Goal: Navigation & Orientation: Find specific page/section

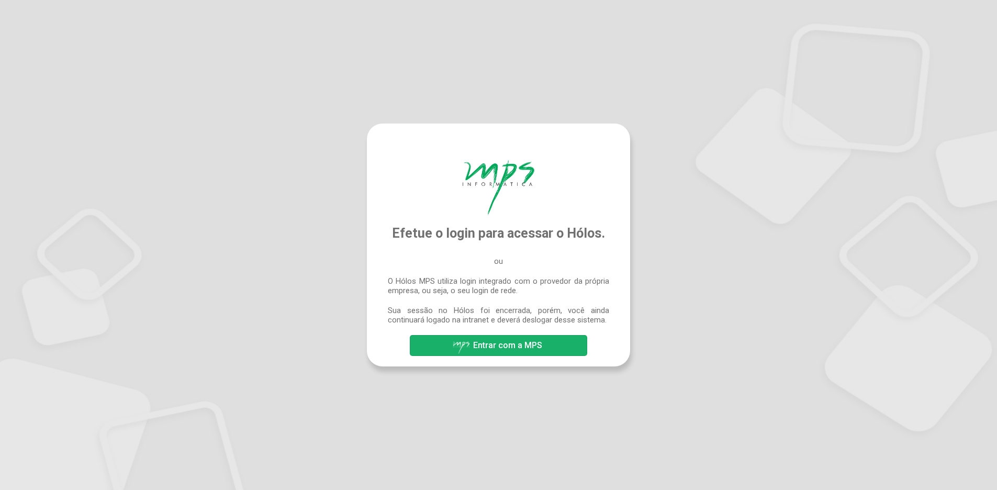
click at [494, 346] on span "Entrar com a MPS" at bounding box center [507, 345] width 69 height 10
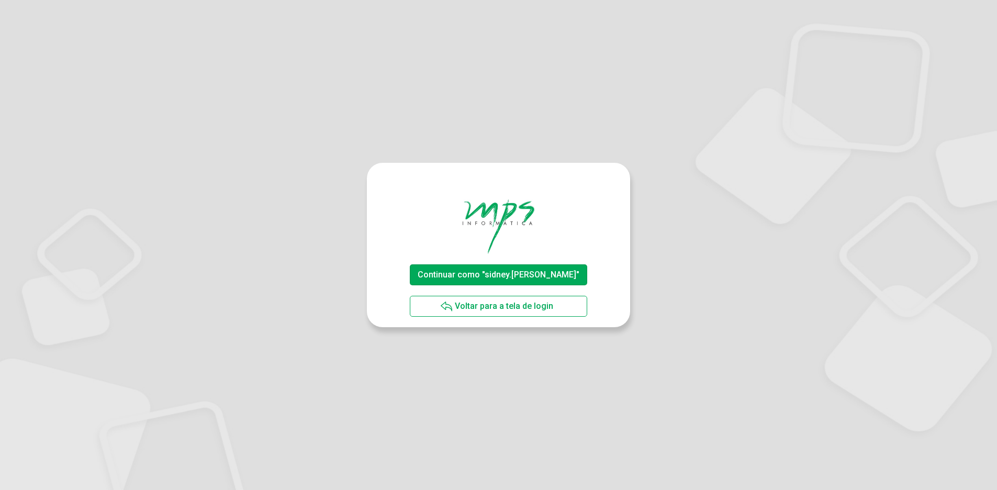
click at [495, 275] on span "Continuar como "sidney.silva"" at bounding box center [499, 275] width 162 height 10
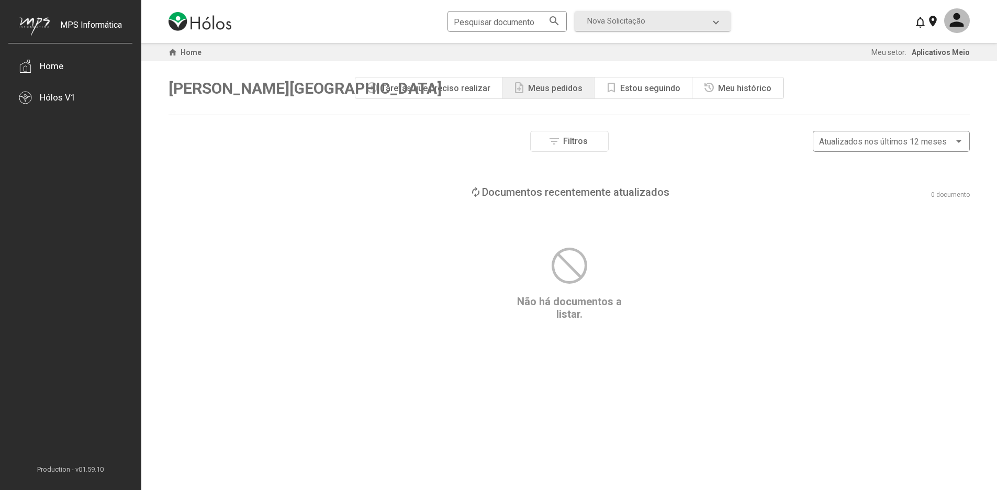
click at [546, 90] on div "Meus pedidos" at bounding box center [555, 88] width 54 height 10
click at [639, 89] on div "Estou seguindo" at bounding box center [650, 88] width 60 height 10
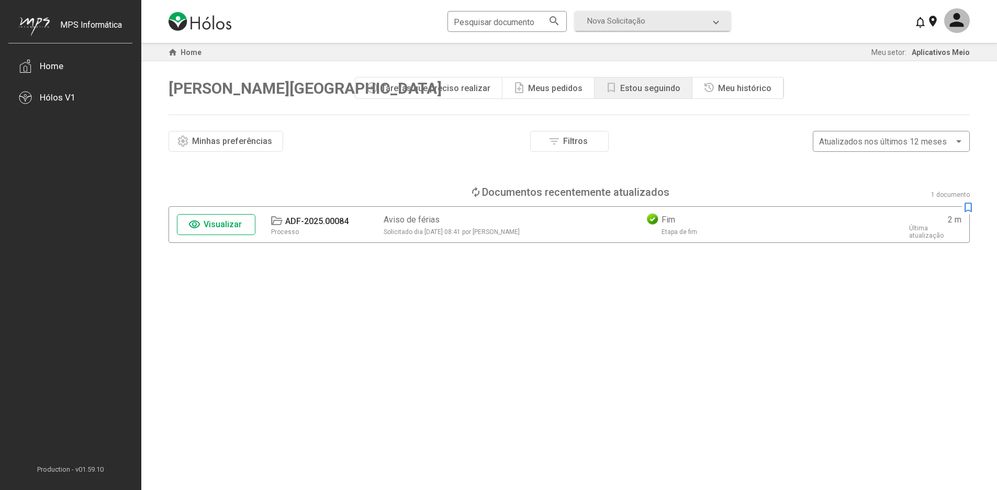
click at [739, 91] on div "Meu histórico" at bounding box center [744, 88] width 53 height 10
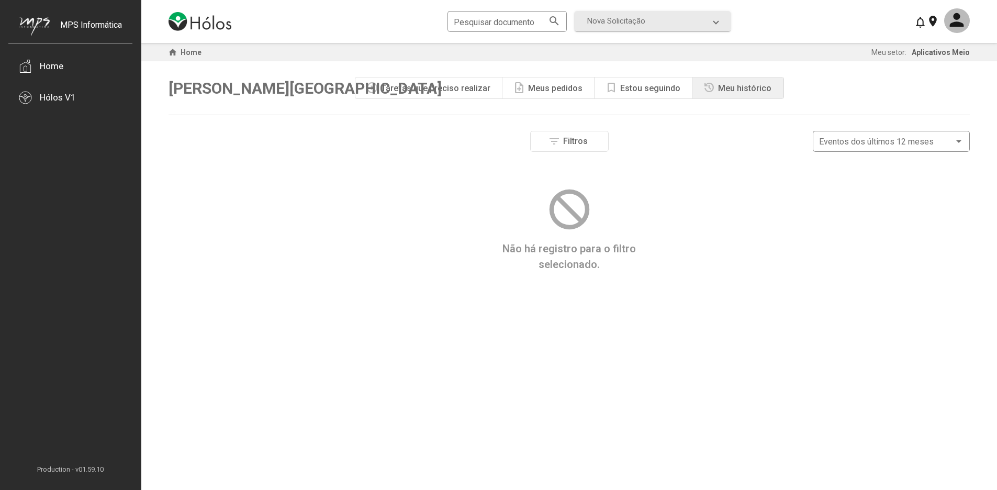
click at [431, 91] on div "Tarefas que preciso realizar" at bounding box center [435, 88] width 109 height 10
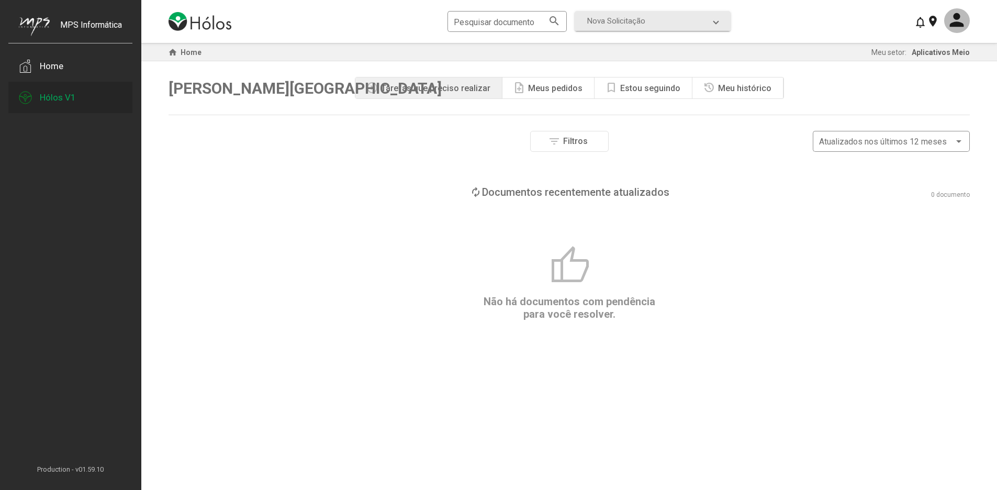
click at [54, 100] on div "Hólos V1" at bounding box center [58, 97] width 36 height 10
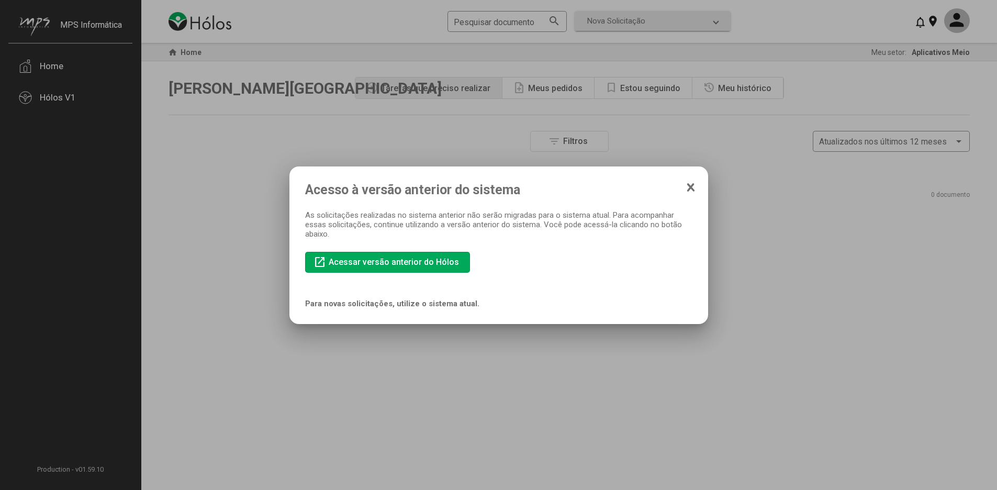
click at [688, 188] on icon at bounding box center [691, 187] width 8 height 10
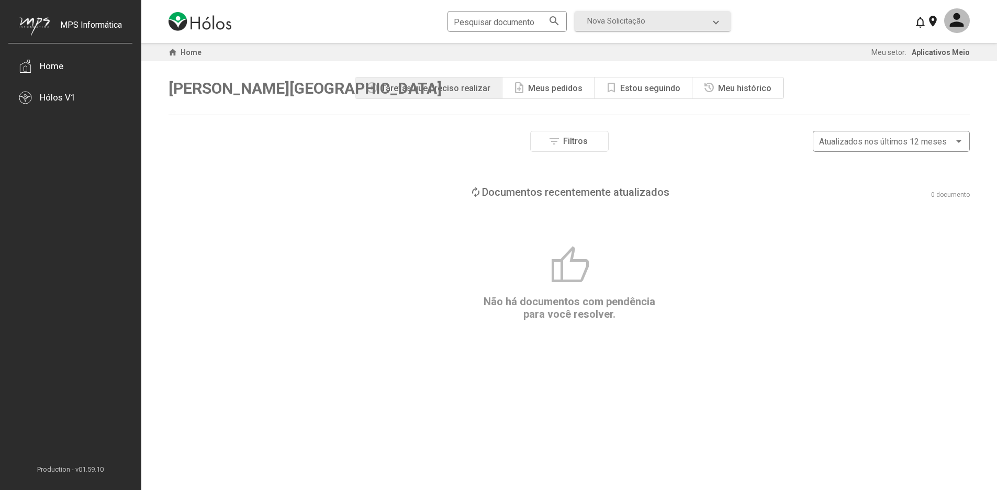
click at [560, 87] on div "Meus pedidos" at bounding box center [555, 88] width 54 height 10
click at [632, 89] on div "Estou seguindo" at bounding box center [650, 88] width 60 height 10
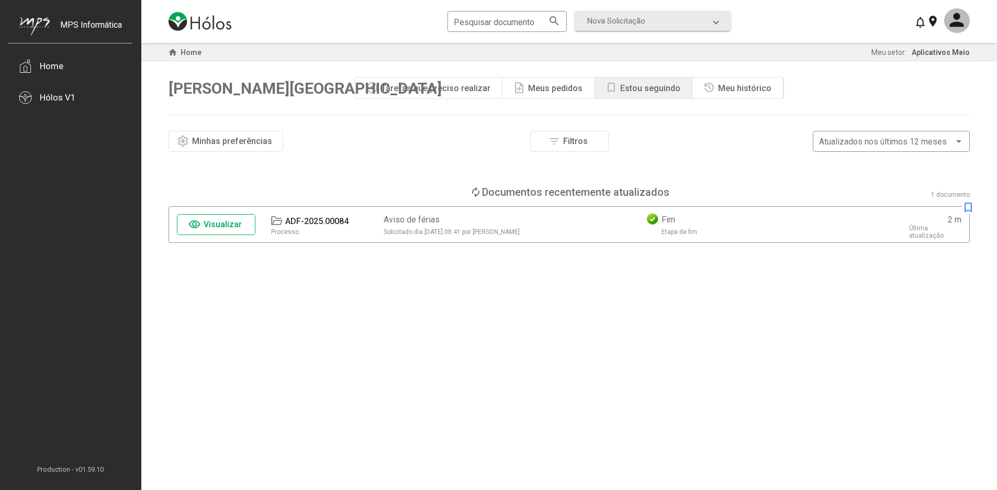
click at [724, 88] on div "Meu histórico" at bounding box center [744, 88] width 53 height 10
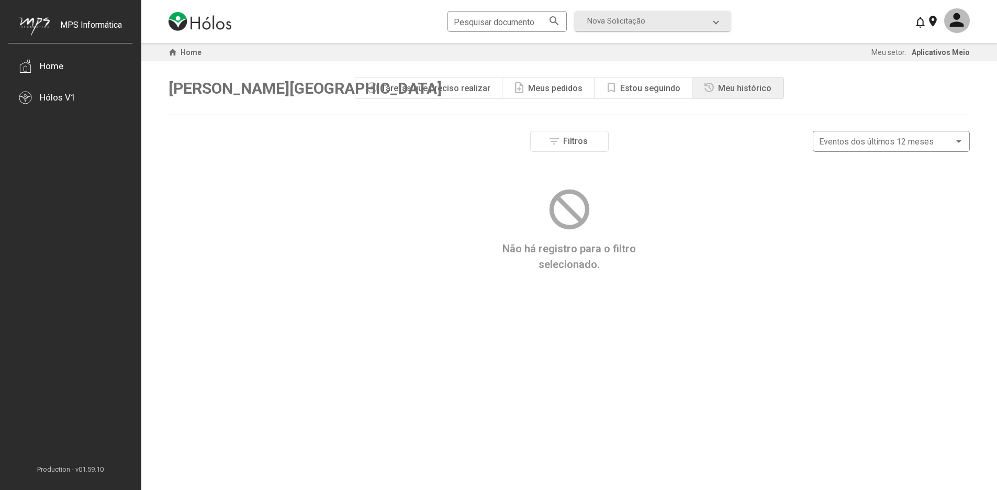
click at [647, 88] on div "Estou seguindo" at bounding box center [650, 88] width 60 height 10
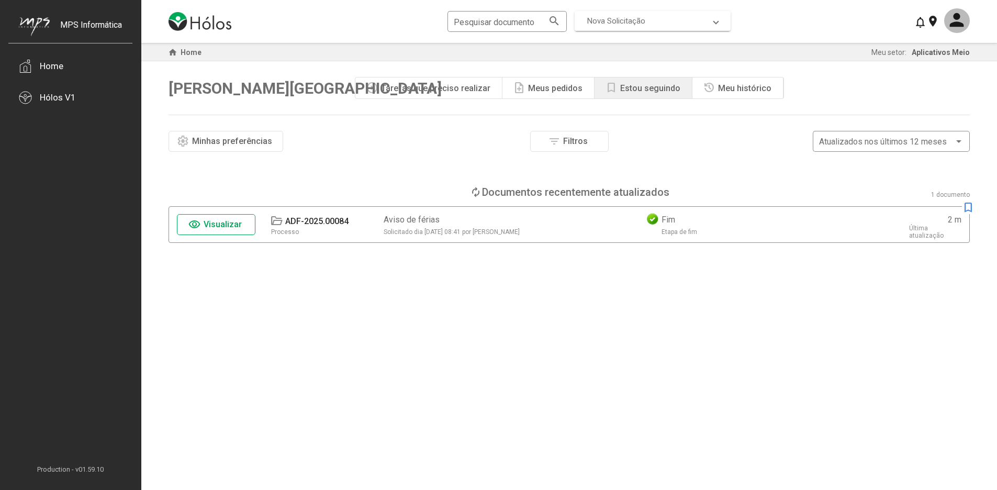
click at [628, 20] on span "Nova Solicitação" at bounding box center [616, 20] width 58 height 9
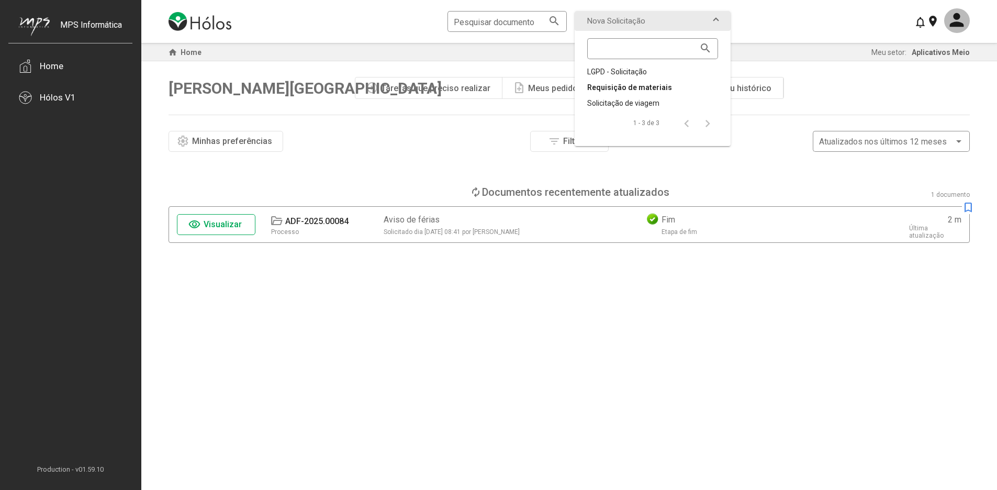
click at [620, 88] on div "Requisição de materiais" at bounding box center [652, 87] width 131 height 10
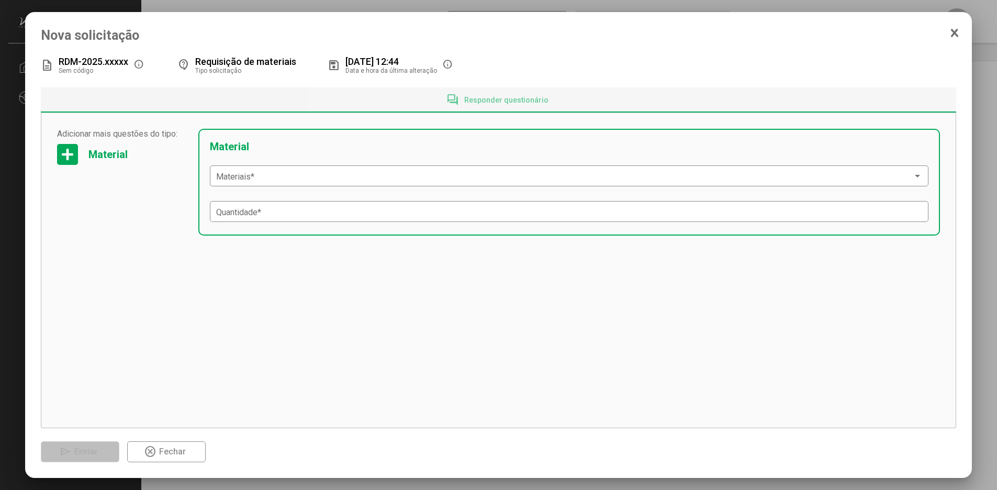
click at [954, 35] on icon at bounding box center [954, 33] width 5 height 7
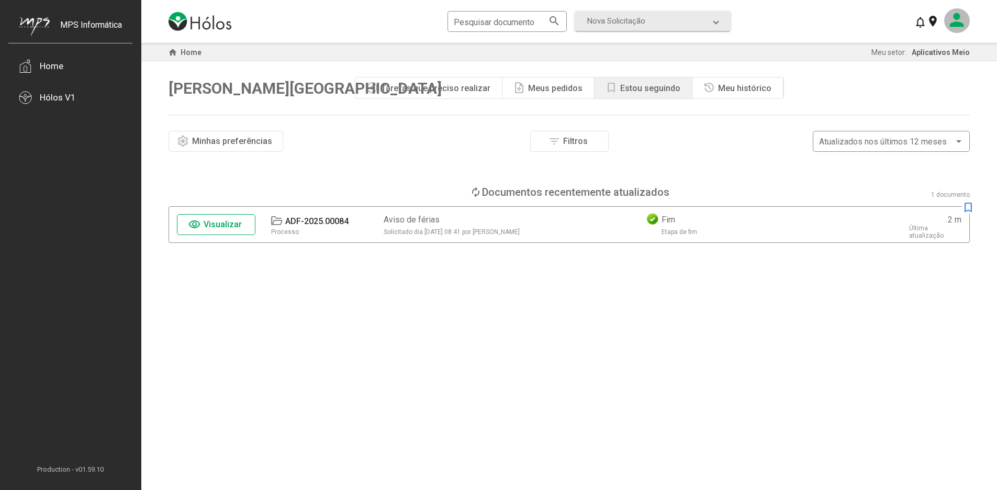
click at [953, 20] on mat-icon at bounding box center [957, 20] width 26 height 25
click at [938, 79] on button "Meus setores" at bounding box center [939, 76] width 62 height 25
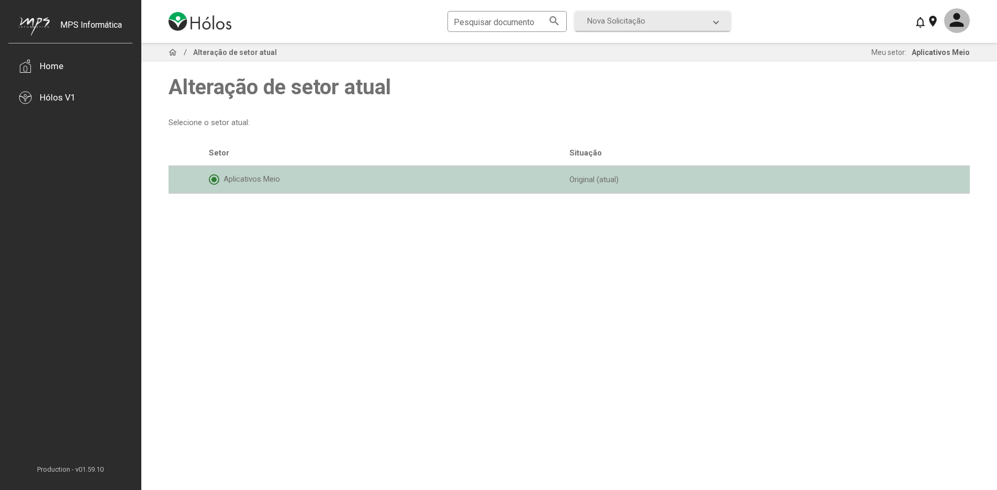
click at [245, 183] on div "Aplicativos Meio" at bounding box center [389, 179] width 361 height 10
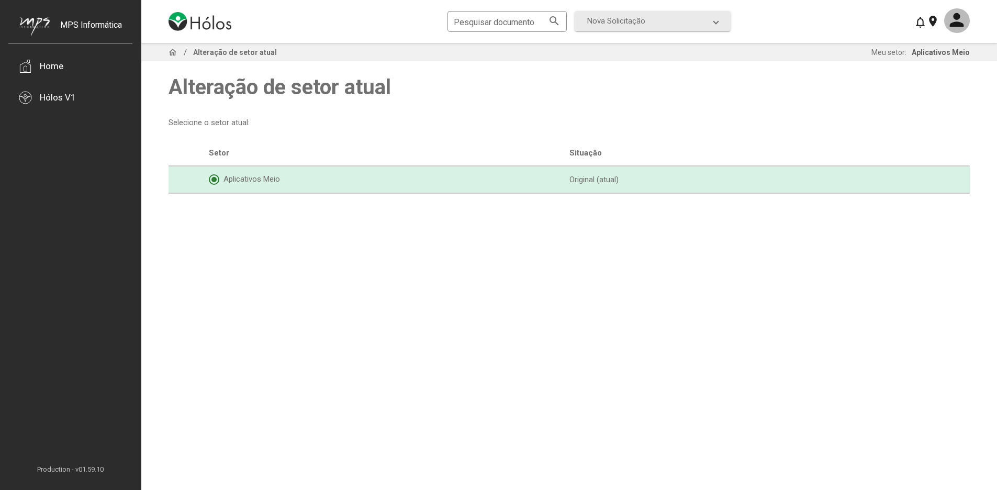
click at [193, 23] on img at bounding box center [200, 21] width 63 height 19
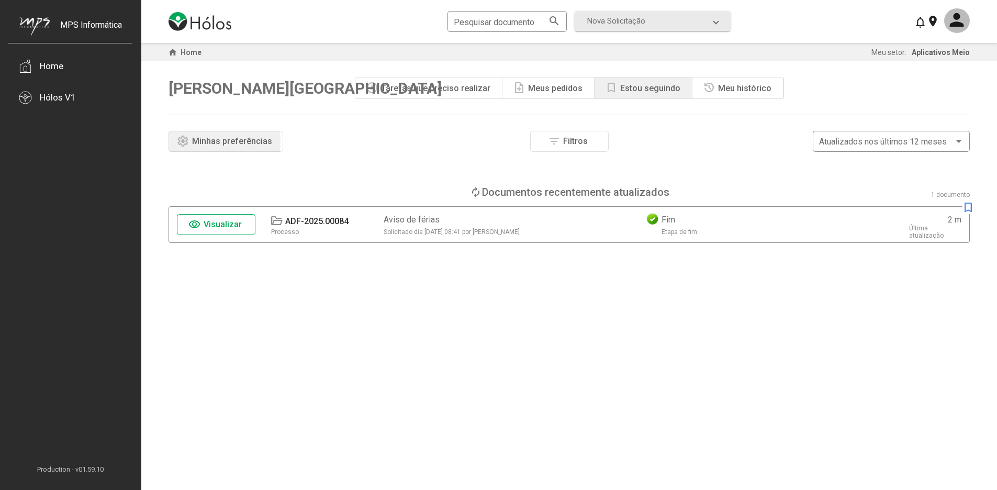
click at [208, 142] on span "Minhas preferências" at bounding box center [232, 141] width 80 height 10
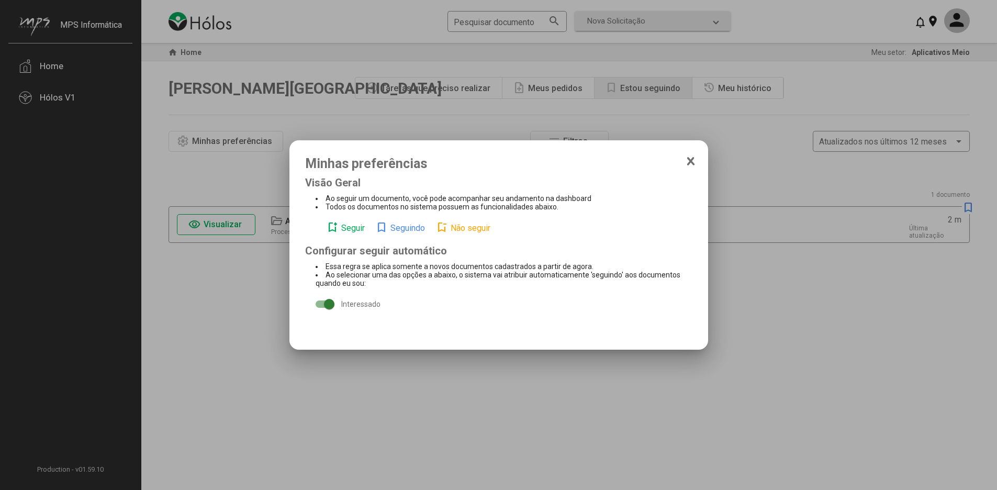
click at [688, 164] on icon at bounding box center [690, 161] width 5 height 7
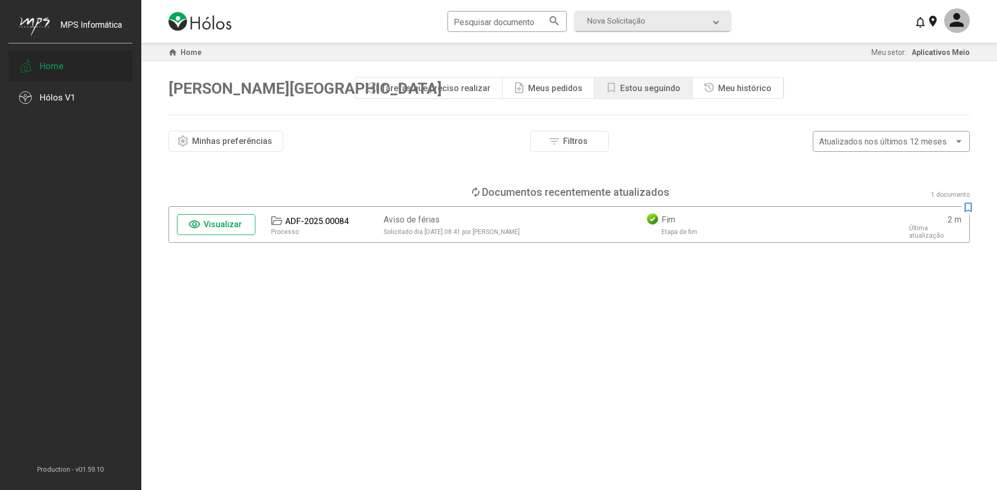
click at [59, 69] on div "Home" at bounding box center [52, 66] width 24 height 10
click at [724, 89] on div "Meu histórico" at bounding box center [744, 88] width 53 height 10
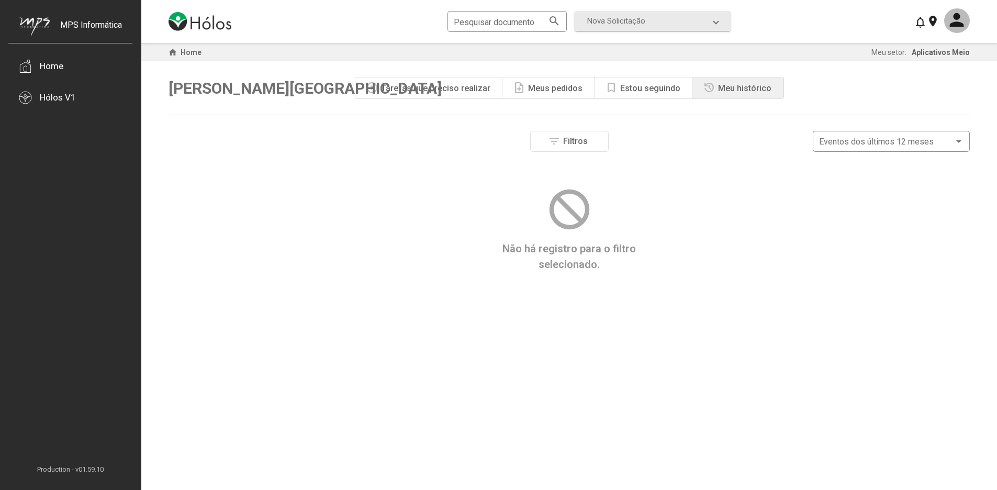
click at [621, 89] on div "Estou seguindo" at bounding box center [650, 88] width 60 height 10
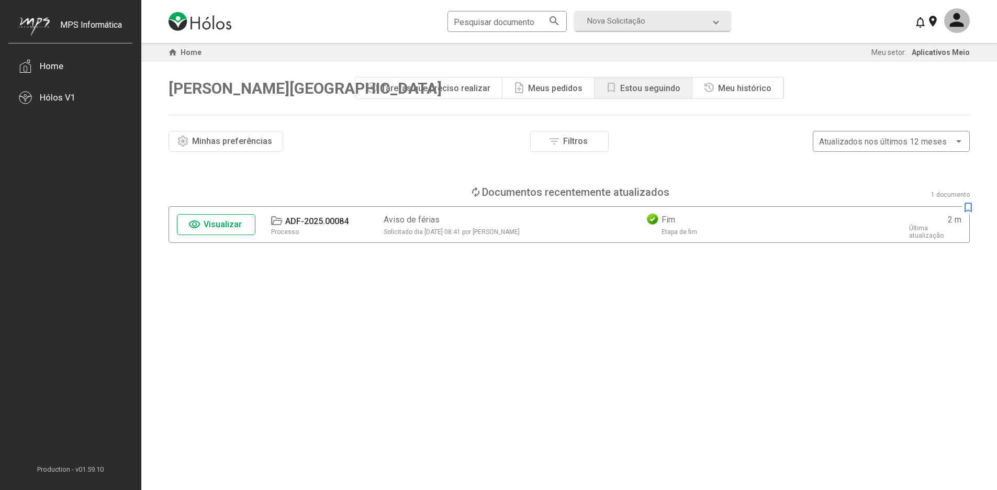
click at [536, 89] on div "Meus pedidos" at bounding box center [555, 88] width 54 height 10
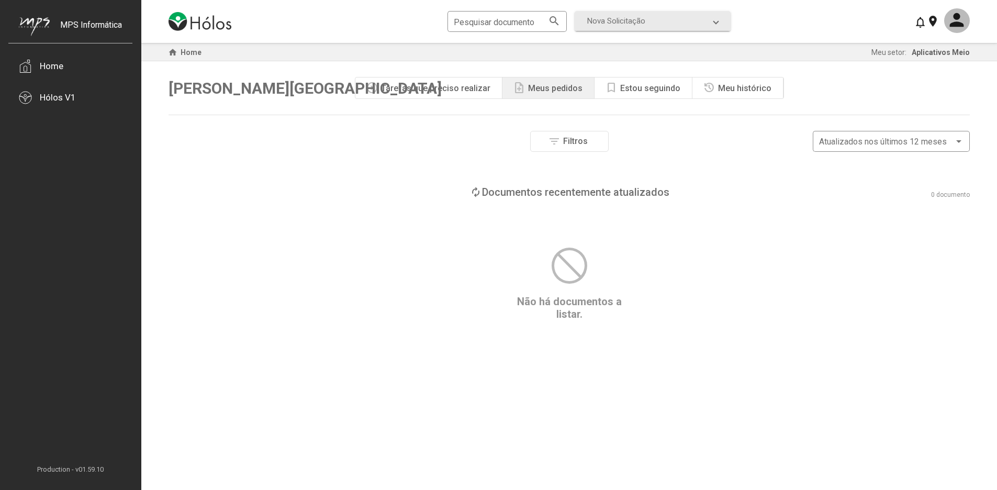
click at [430, 90] on div "Tarefas que preciso realizar" at bounding box center [435, 88] width 109 height 10
